Goal: Information Seeking & Learning: Learn about a topic

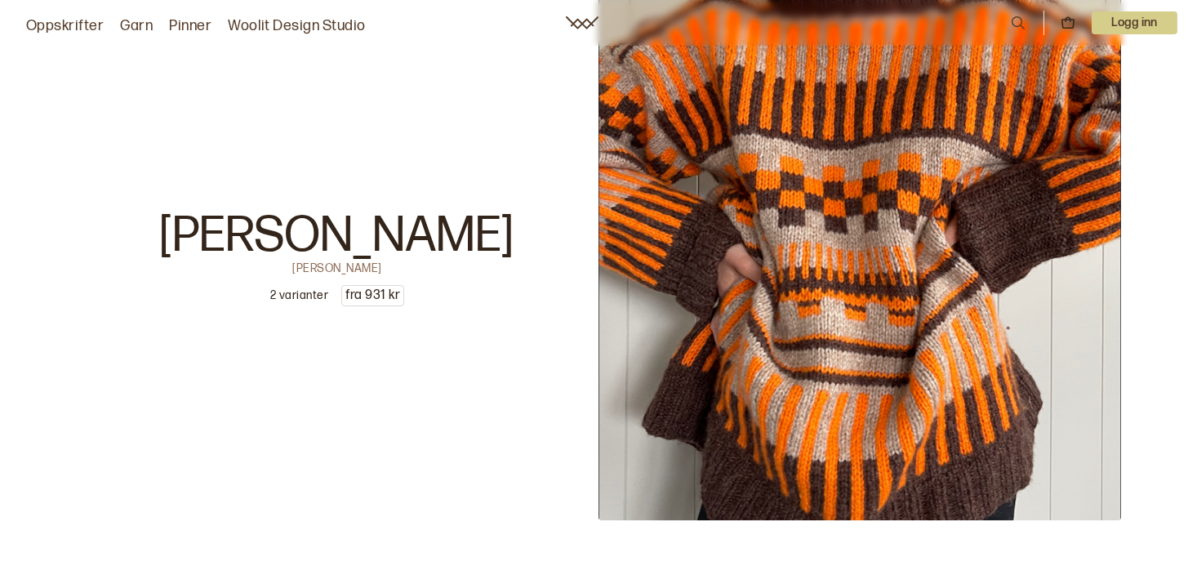
scroll to position [6913, 0]
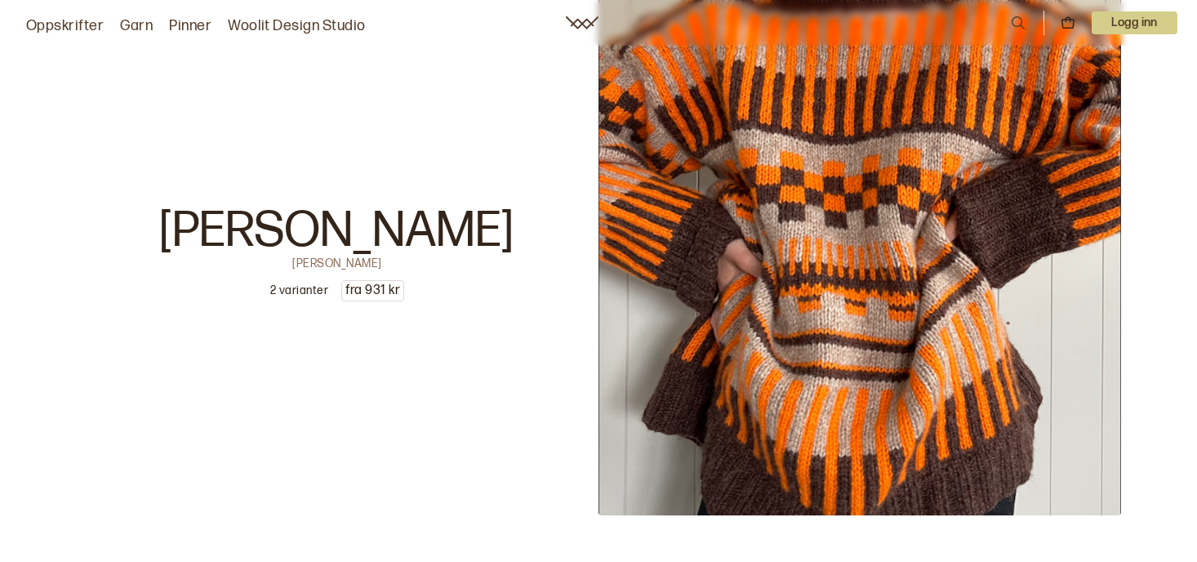
click at [1052, 420] on img at bounding box center [859, 254] width 523 height 523
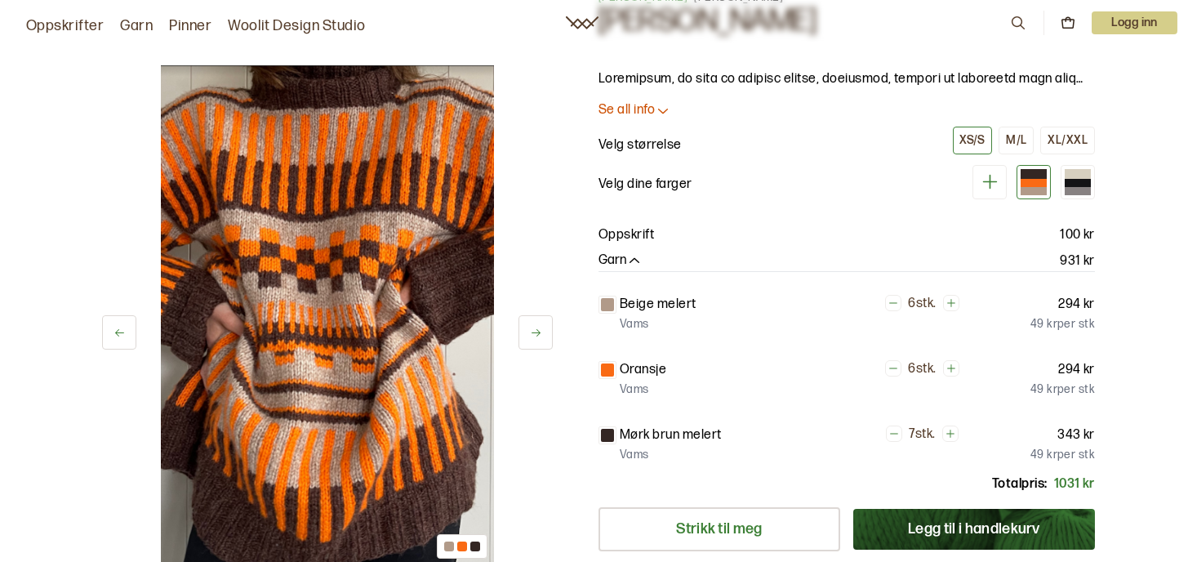
scroll to position [77, 0]
click at [1077, 181] on div at bounding box center [1078, 182] width 26 height 8
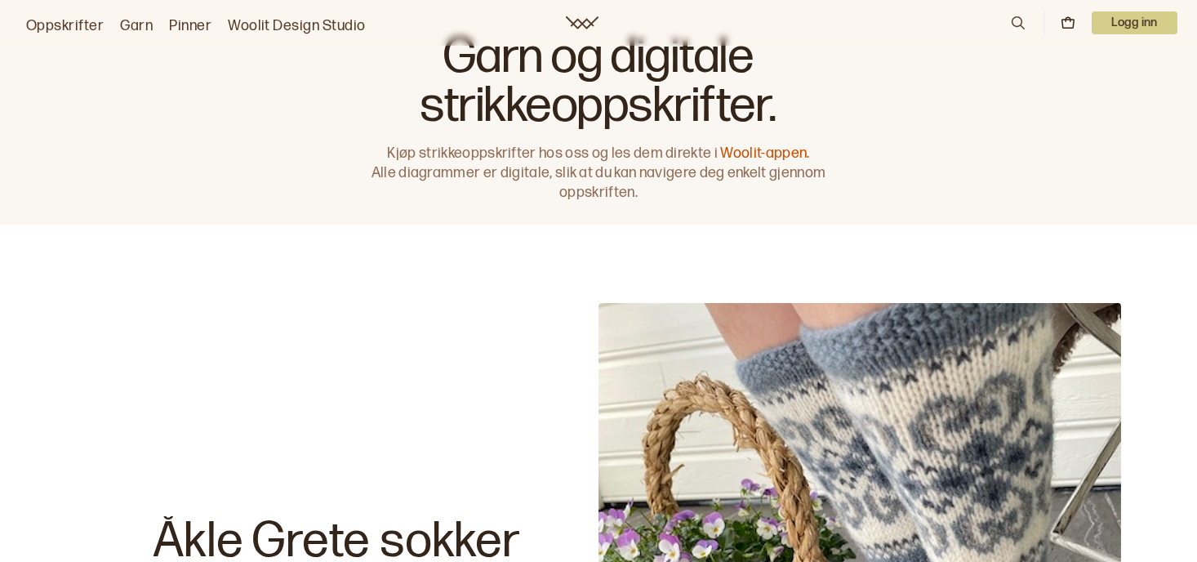
click at [56, 24] on link "Oppskrifter" at bounding box center [65, 26] width 78 height 23
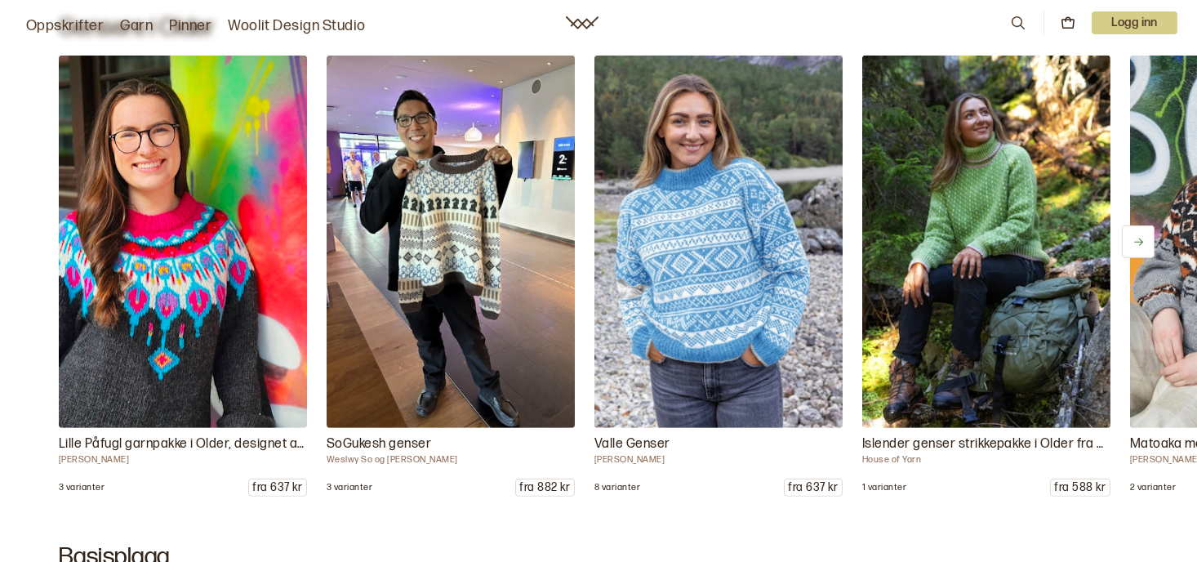
scroll to position [5130, 0]
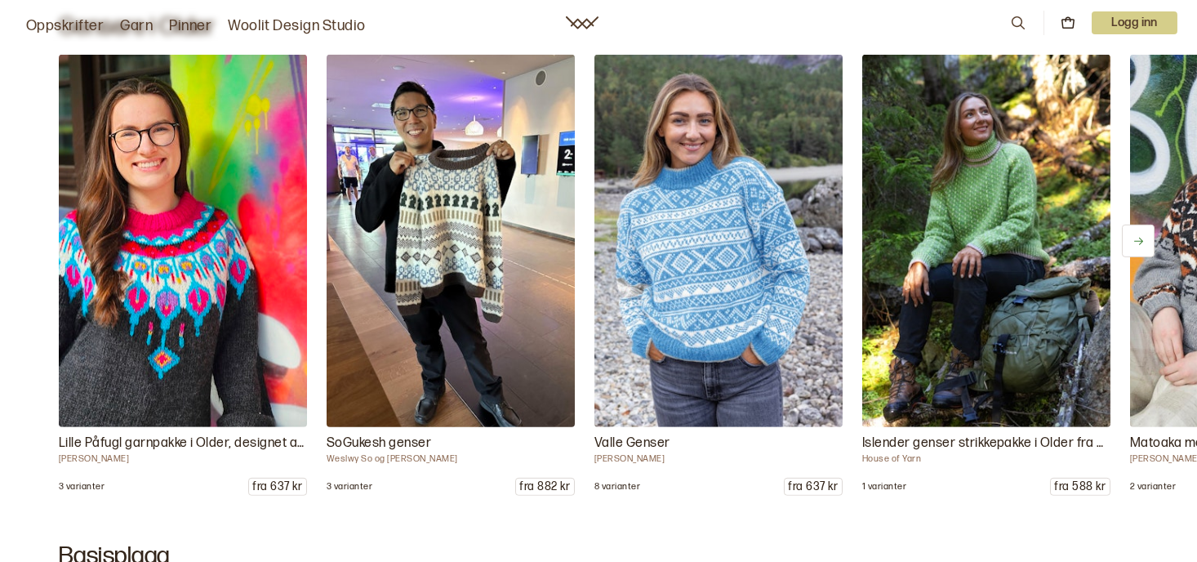
click at [438, 287] on img at bounding box center [450, 241] width 260 height 391
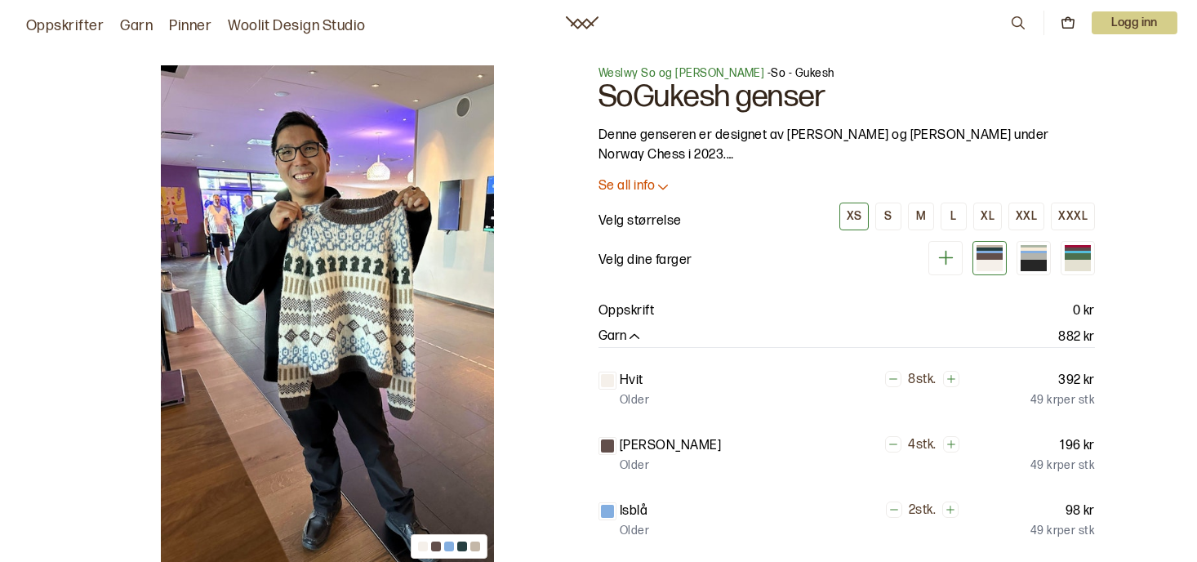
scroll to position [9, 0]
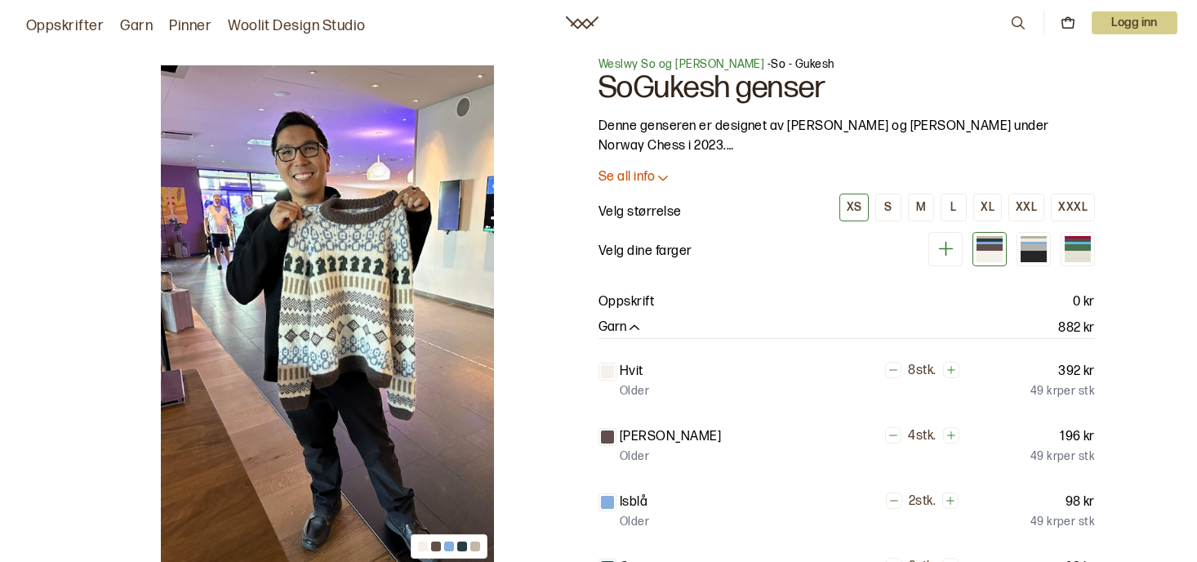
click at [364, 304] on img at bounding box center [327, 315] width 333 height 500
click at [341, 284] on img at bounding box center [327, 315] width 333 height 500
click at [385, 329] on img at bounding box center [327, 315] width 333 height 500
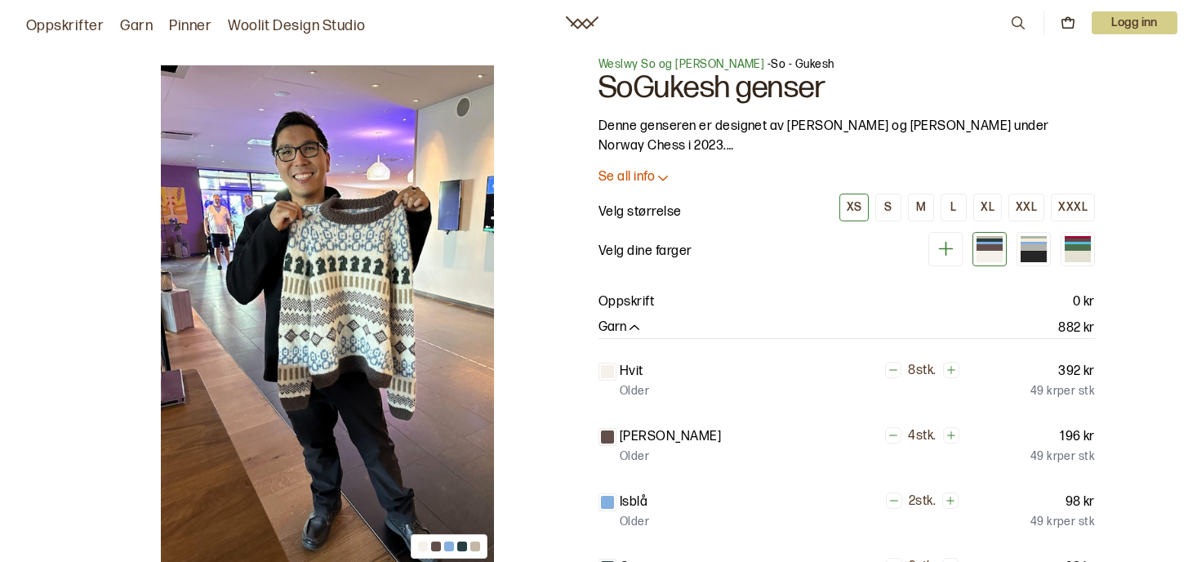
click at [385, 329] on img at bounding box center [327, 315] width 333 height 500
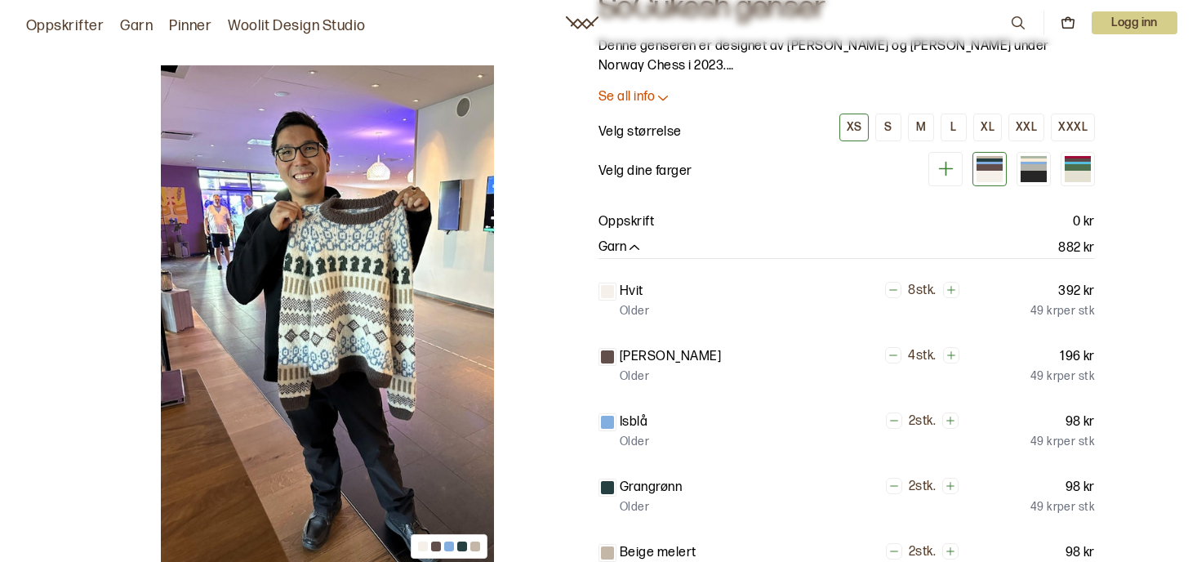
scroll to position [87, 0]
click at [229, 331] on img at bounding box center [327, 315] width 333 height 500
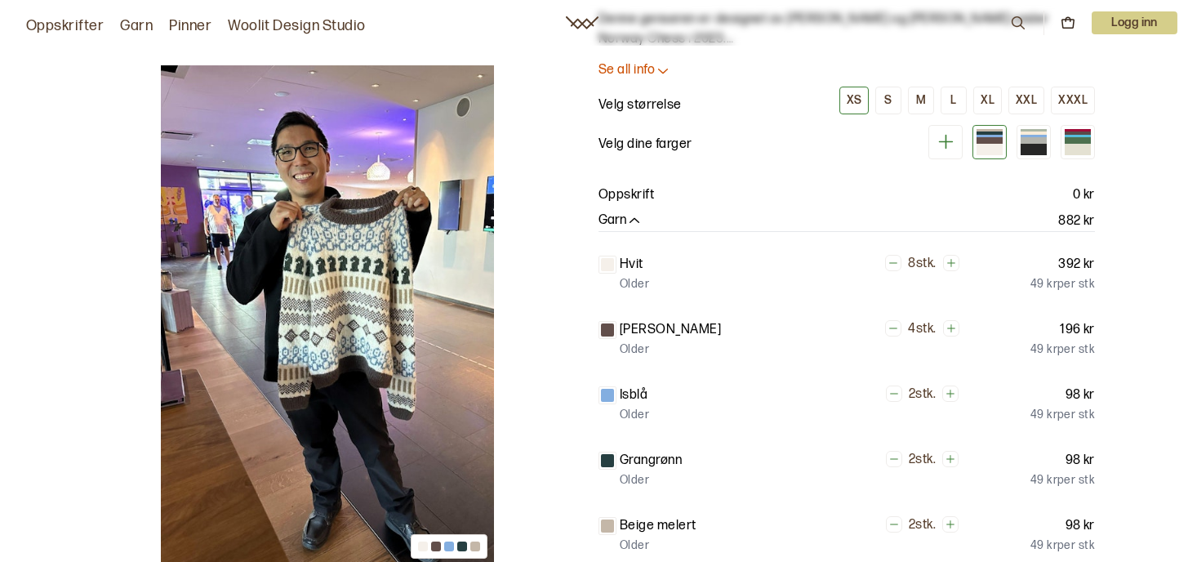
scroll to position [114, 0]
click at [1035, 140] on div at bounding box center [1034, 142] width 26 height 6
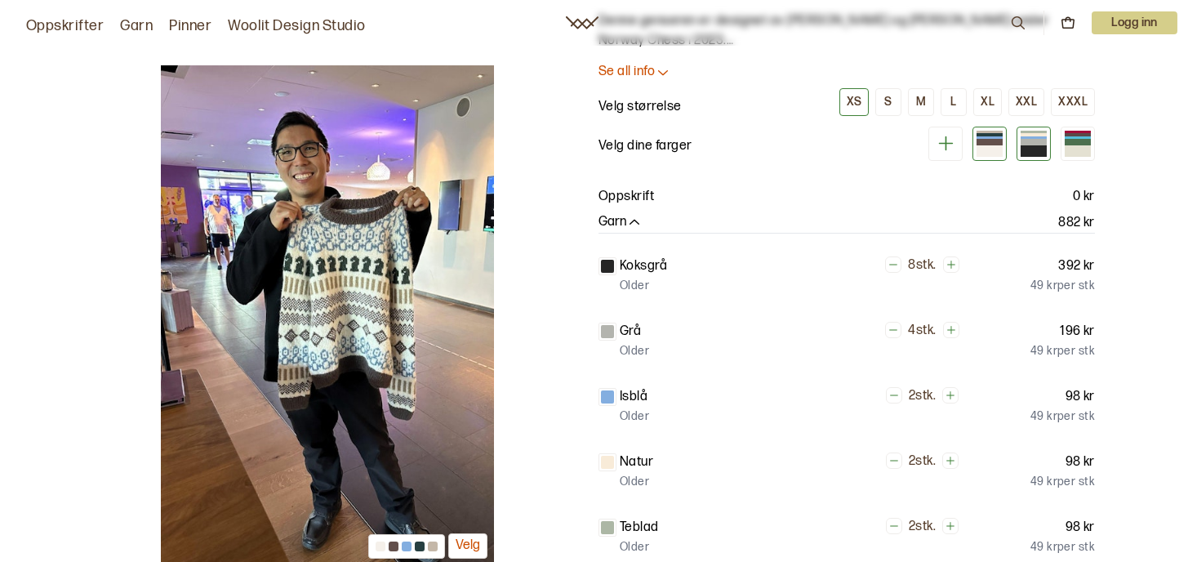
click at [991, 140] on div at bounding box center [989, 142] width 26 height 6
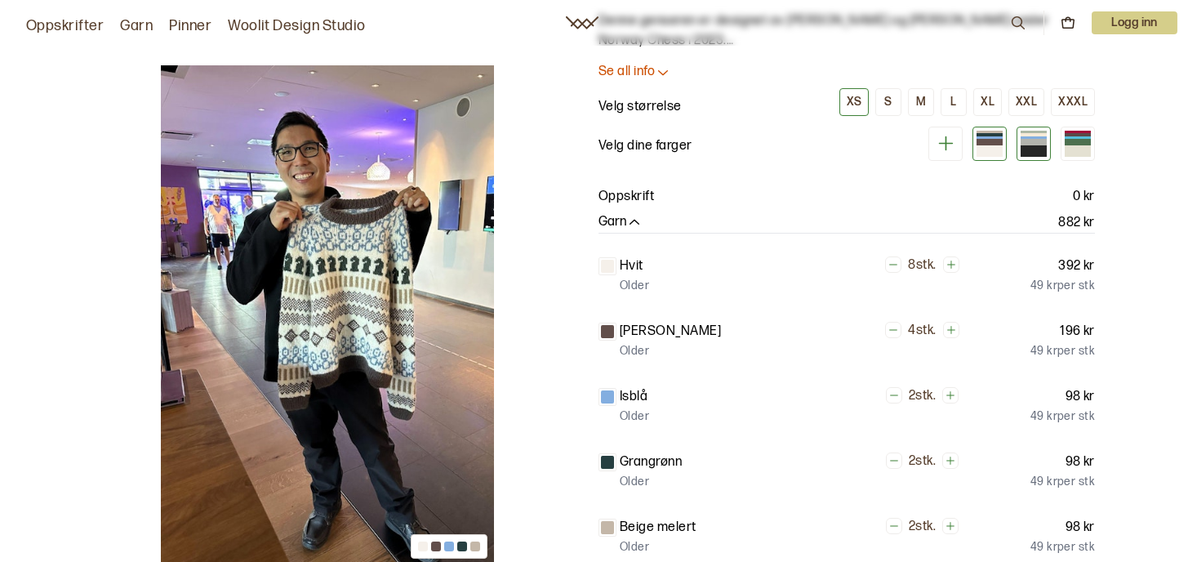
click at [1034, 154] on div at bounding box center [1034, 150] width 26 height 11
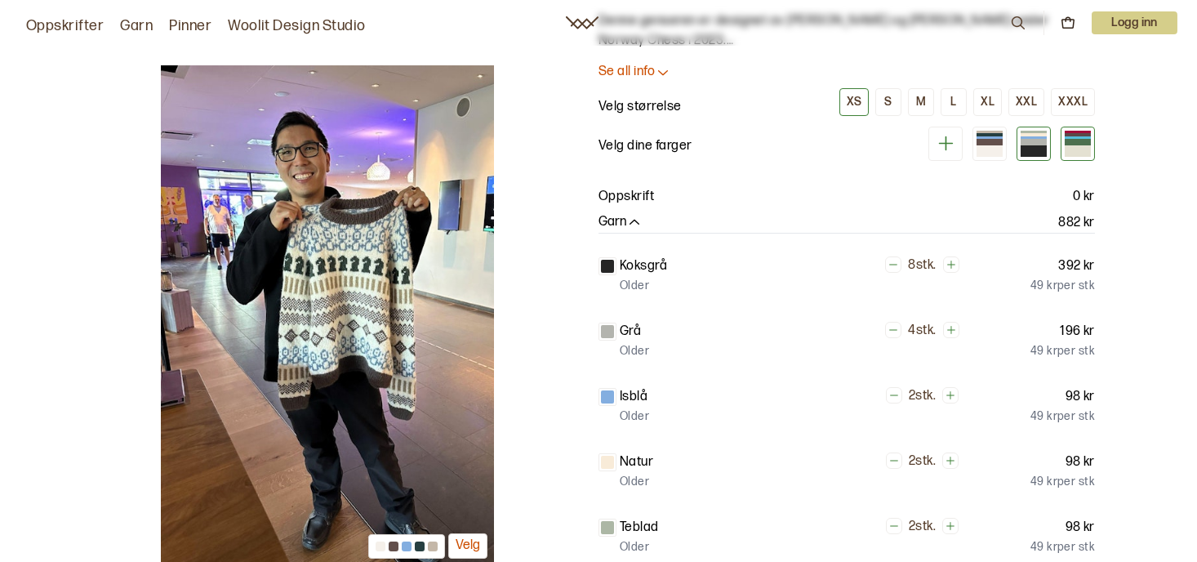
click at [1071, 149] on div at bounding box center [1078, 150] width 26 height 11
click at [1038, 153] on div at bounding box center [1034, 150] width 26 height 11
